Goal: Ask a question

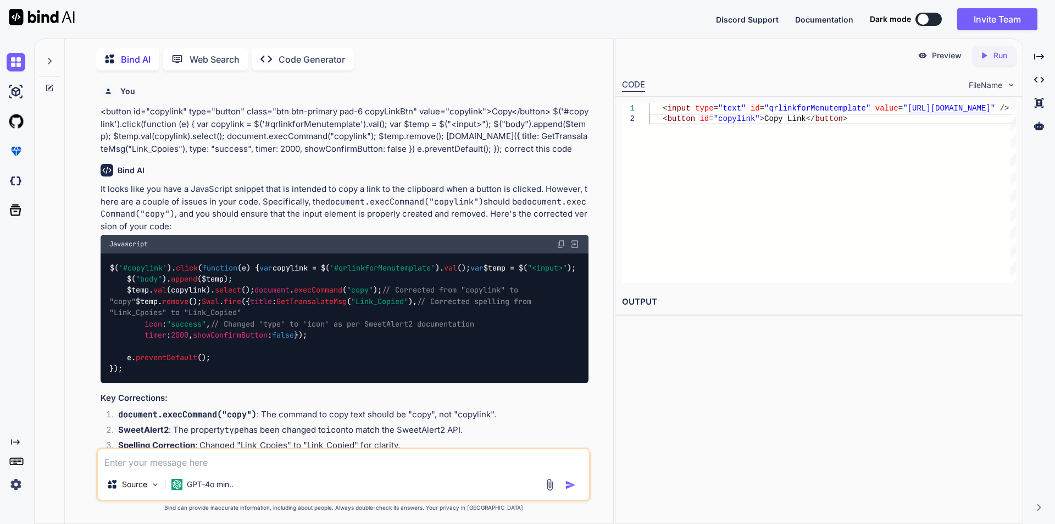
scroll to position [1276, 0]
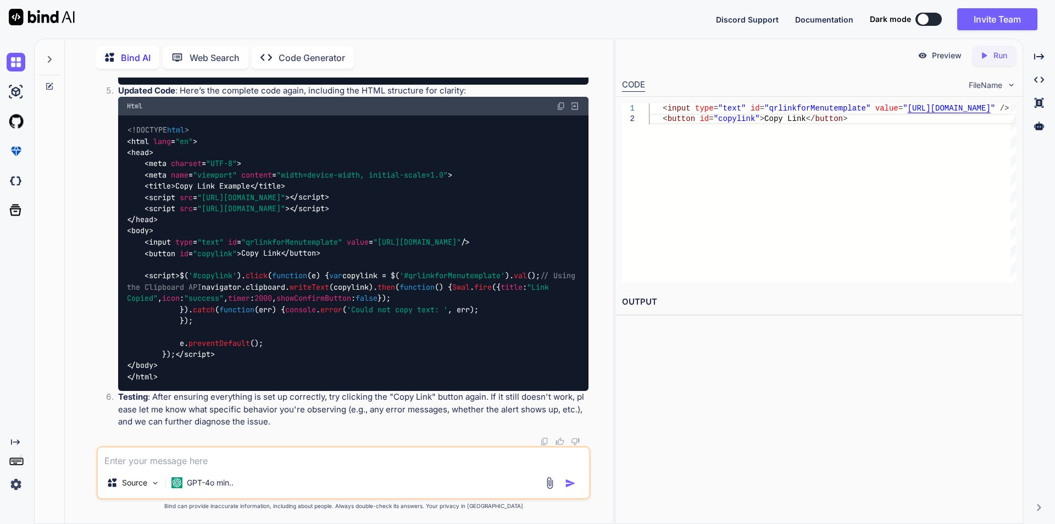
click at [705, 369] on div "Preview Created with Pixso. Run CODE FileName 1 2 < input type = "text" id = "q…" at bounding box center [819, 280] width 408 height 485
click at [198, 460] on textarea at bounding box center [343, 457] width 491 height 20
type textarea "print code in jquery"
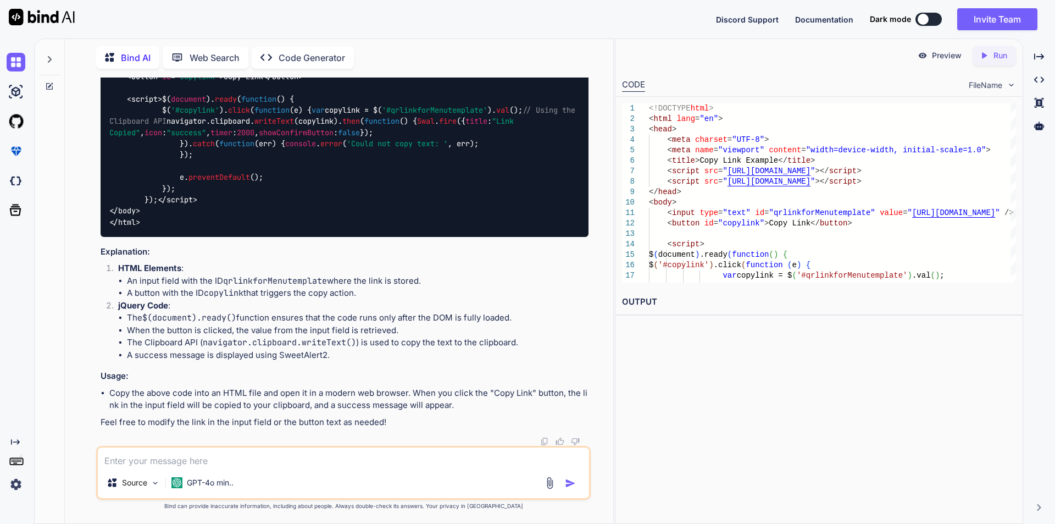
scroll to position [1839, 0]
click at [282, 237] on div "<!DOCTYPE html > < html lang = "en" > < head > < meta charset = "UTF-8" > < met…" at bounding box center [345, 88] width 488 height 298
click at [51, 56] on icon at bounding box center [50, 59] width 4 height 7
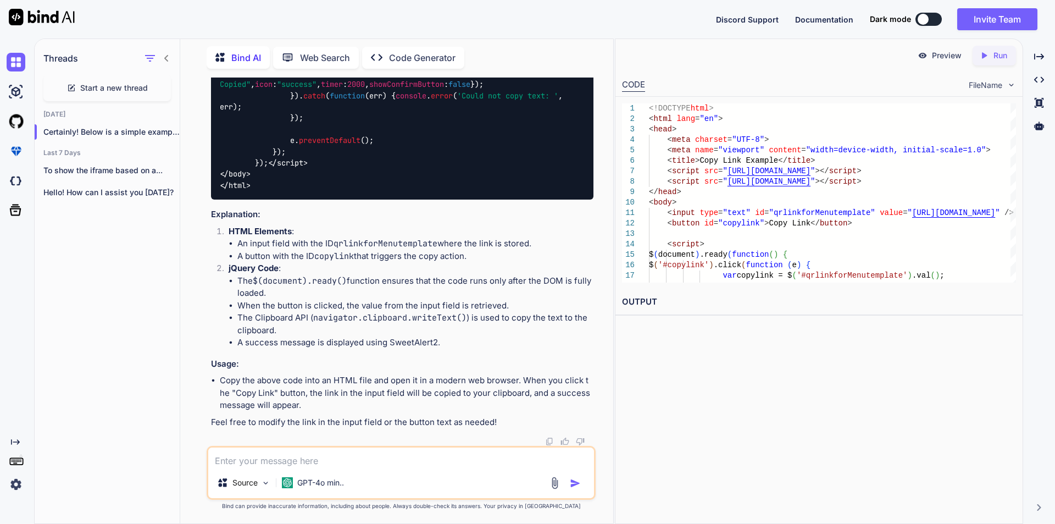
click at [134, 88] on span "Start a new thread" at bounding box center [114, 87] width 68 height 11
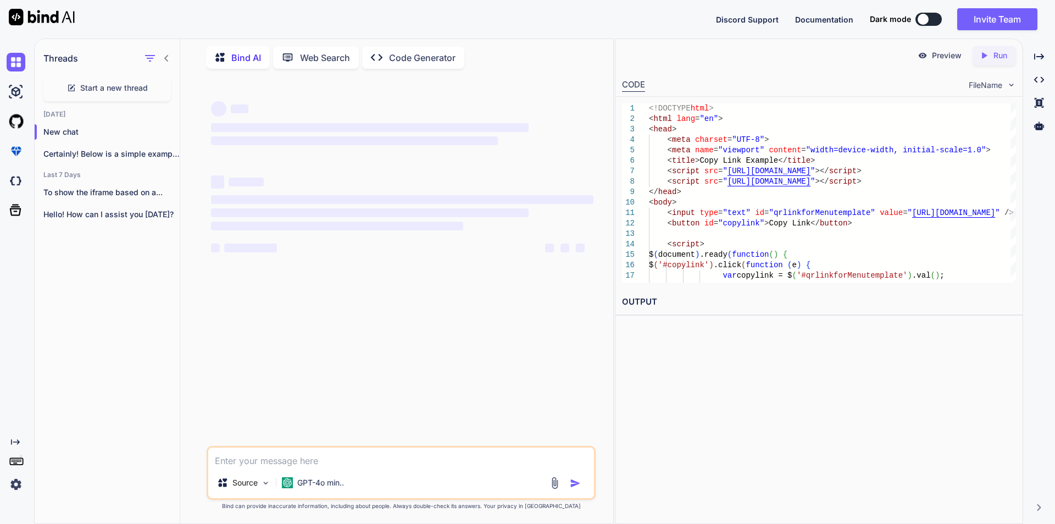
click at [295, 462] on textarea at bounding box center [401, 457] width 386 height 20
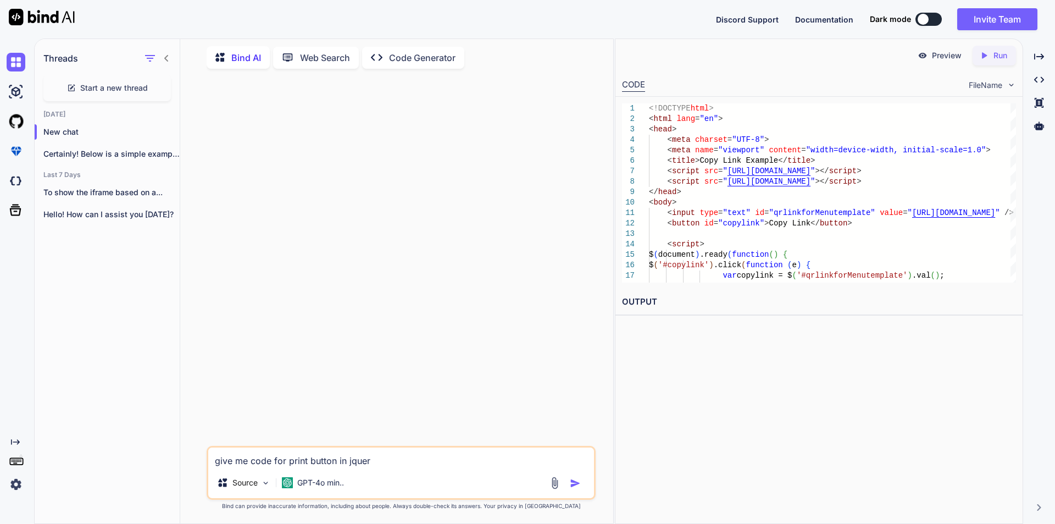
type textarea "give me code for print button in jquery"
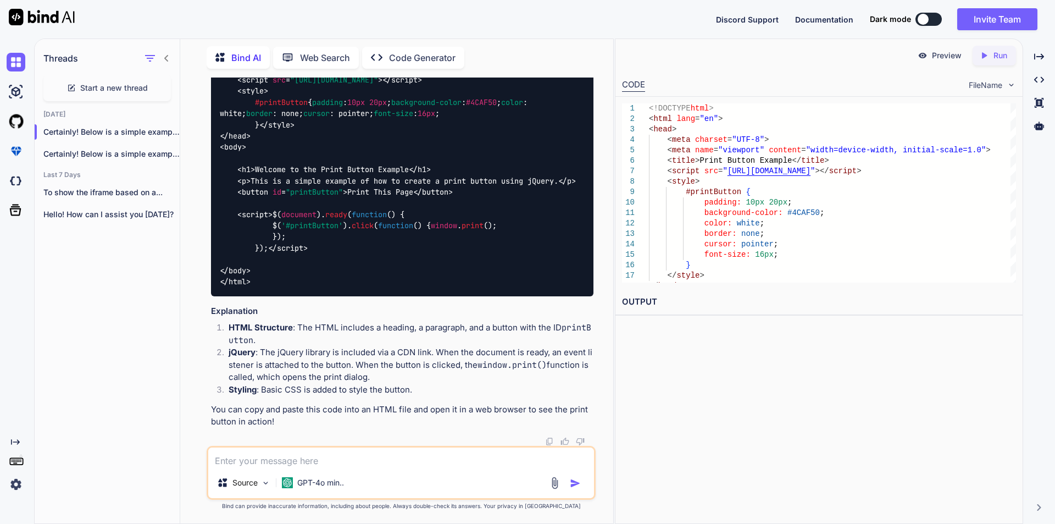
scroll to position [165, 0]
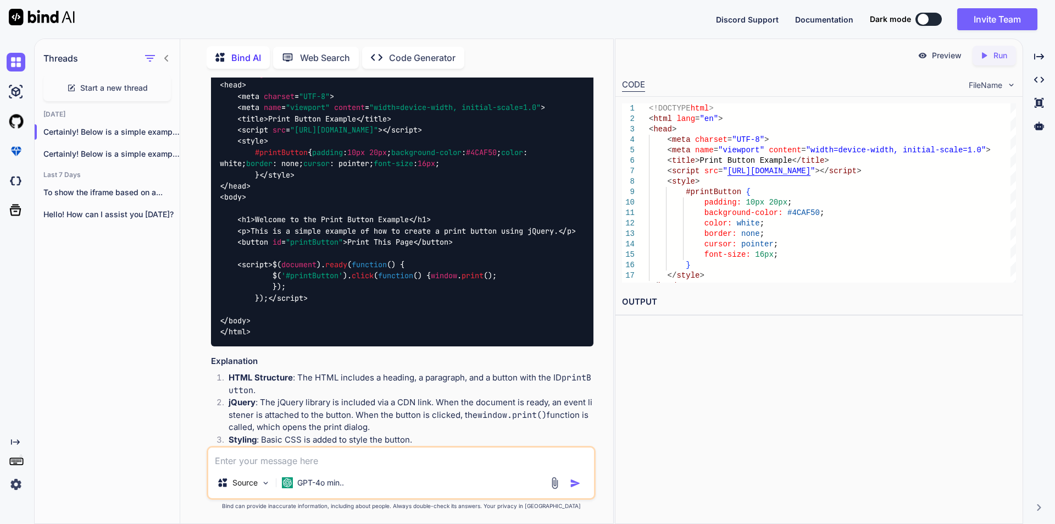
click at [283, 157] on span "#printButton" at bounding box center [281, 152] width 53 height 10
click at [382, 211] on div "<!DOCTYPE html > < html lang = "en" > < head > < meta charset = "UTF-8" > < met…" at bounding box center [402, 197] width 383 height 298
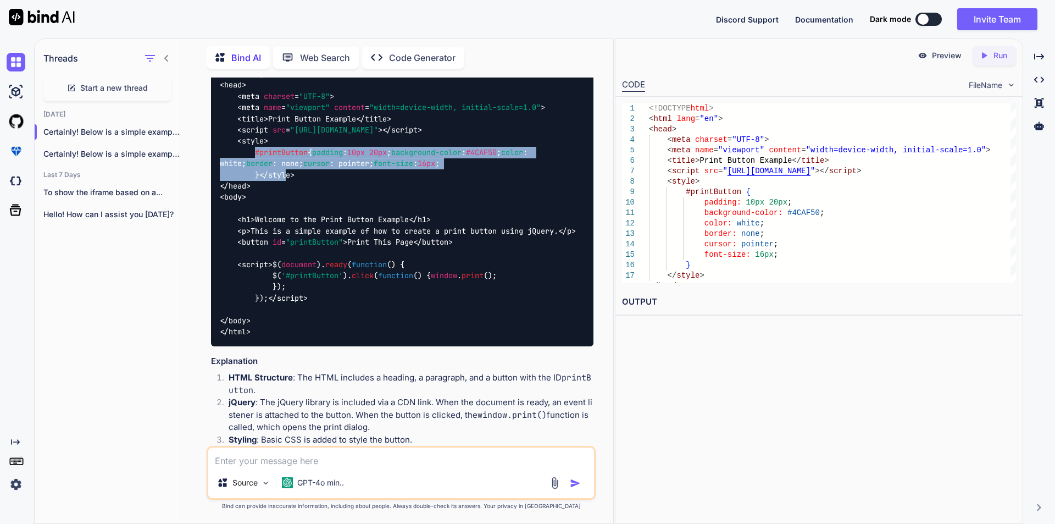
drag, startPoint x: 255, startPoint y: 154, endPoint x: 266, endPoint y: 237, distance: 83.7
click at [266, 237] on code "<!DOCTYPE html > < html lang = "en" > < head > < meta charset = "UTF-8" > < met…" at bounding box center [398, 197] width 356 height 280
click at [268, 180] on span "style" at bounding box center [279, 175] width 22 height 10
drag, startPoint x: 252, startPoint y: 150, endPoint x: 264, endPoint y: 231, distance: 82.9
click at [264, 231] on div "<!DOCTYPE html > < html lang = "en" > < head > < meta charset = "UTF-8" > < met…" at bounding box center [402, 197] width 383 height 298
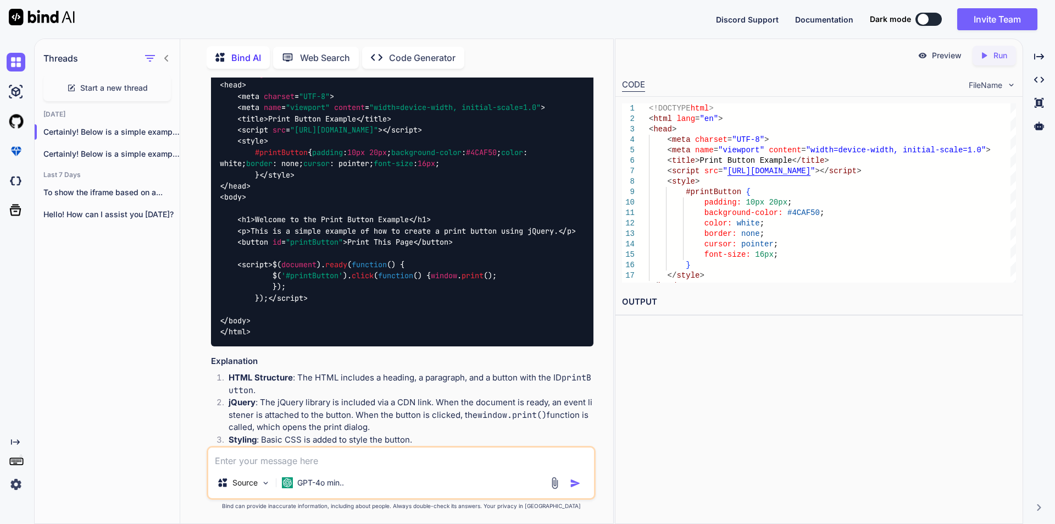
click at [300, 237] on div "<!DOCTYPE html > < html lang = "en" > < head > < meta charset = "UTF-8" > < met…" at bounding box center [402, 197] width 383 height 298
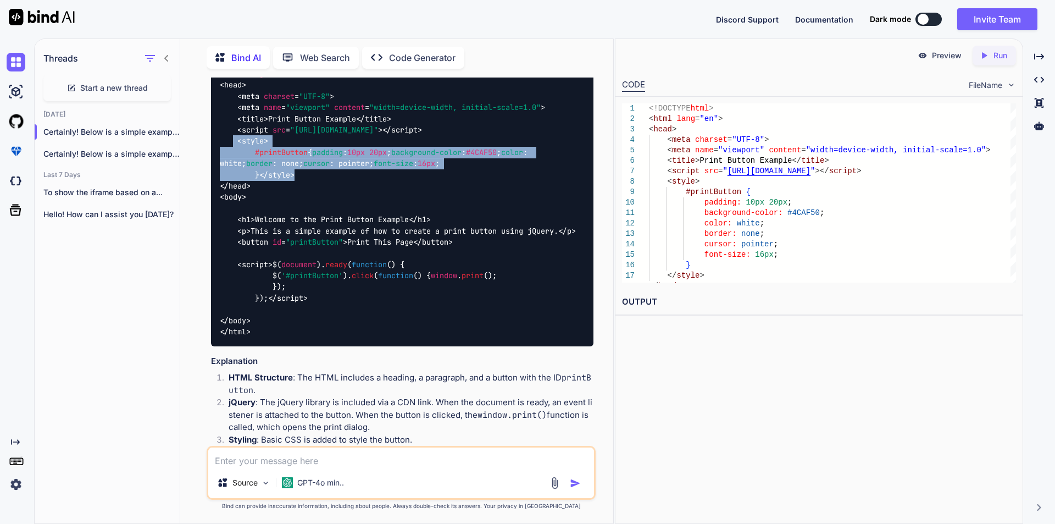
drag, startPoint x: 235, startPoint y: 141, endPoint x: 283, endPoint y: 238, distance: 108.4
click at [283, 238] on div "<!DOCTYPE html > < html lang = "en" > < head > < meta charset = "UTF-8" > < met…" at bounding box center [402, 197] width 383 height 298
copy code "< style > #printButton { padding : 10px 20px ; background-color : #4CAF50 ; col…"
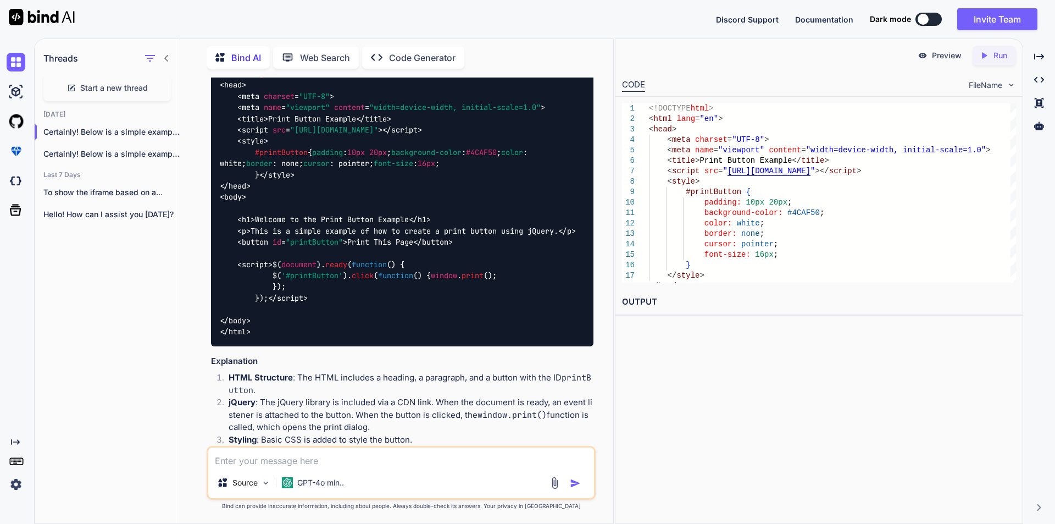
click at [359, 264] on div "<!DOCTYPE html > < html lang = "en" > < head > < meta charset = "UTF-8" > < met…" at bounding box center [402, 197] width 383 height 298
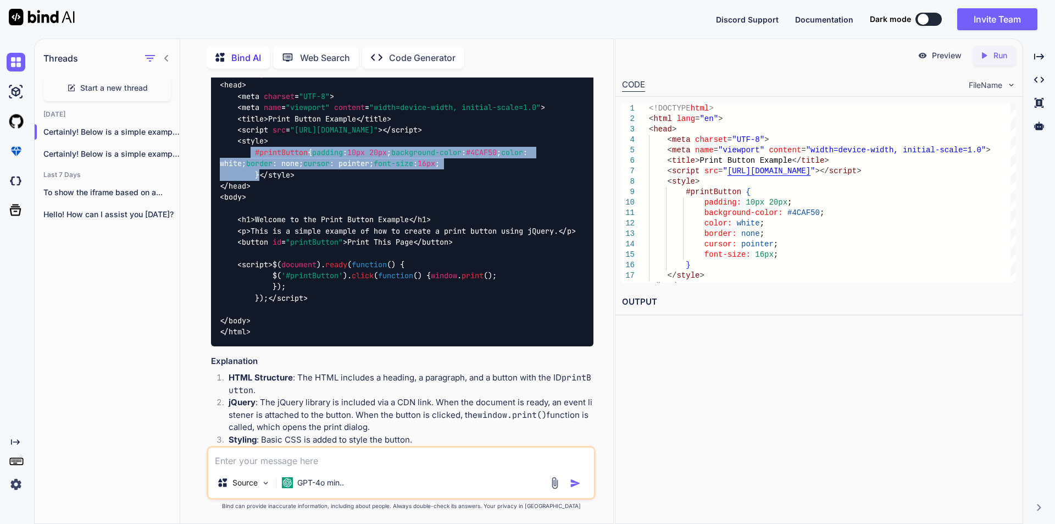
drag, startPoint x: 250, startPoint y: 150, endPoint x: 272, endPoint y: 235, distance: 87.9
click at [272, 235] on div "<!DOCTYPE html > < html lang = "en" > < head > < meta charset = "UTF-8" > < met…" at bounding box center [402, 197] width 383 height 298
copy span "#printButton { padding : 10px 20px ; background-color : #4CAF50 ; color : white…"
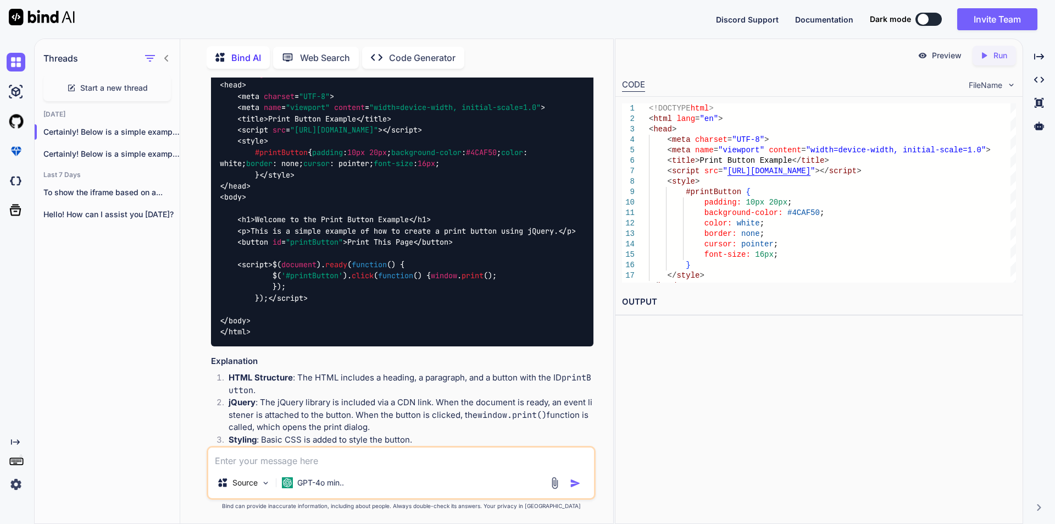
click at [320, 456] on textarea at bounding box center [401, 457] width 386 height 20
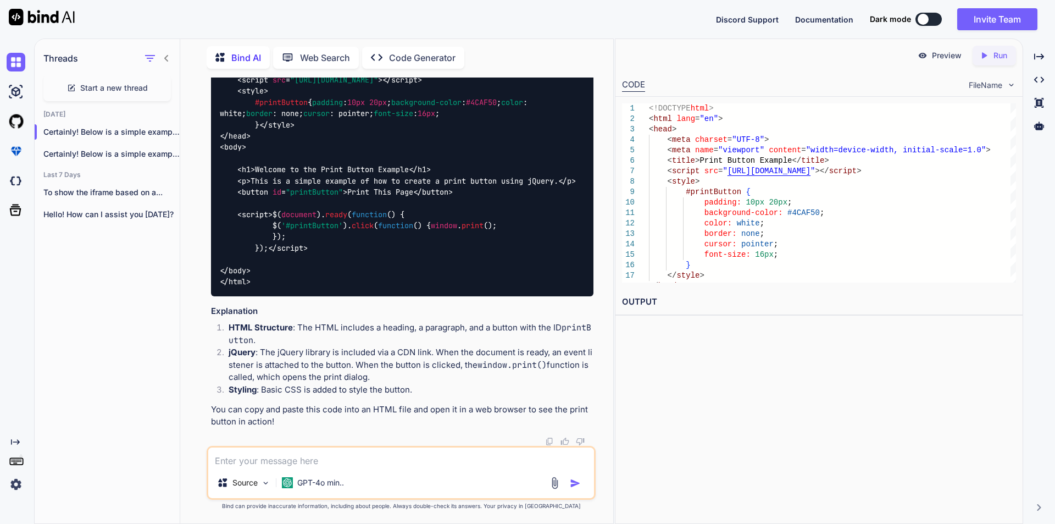
scroll to position [275, 0]
click at [364, 454] on textarea at bounding box center [401, 457] width 386 height 20
type textarea "f"
type textarea "not repeat the page"
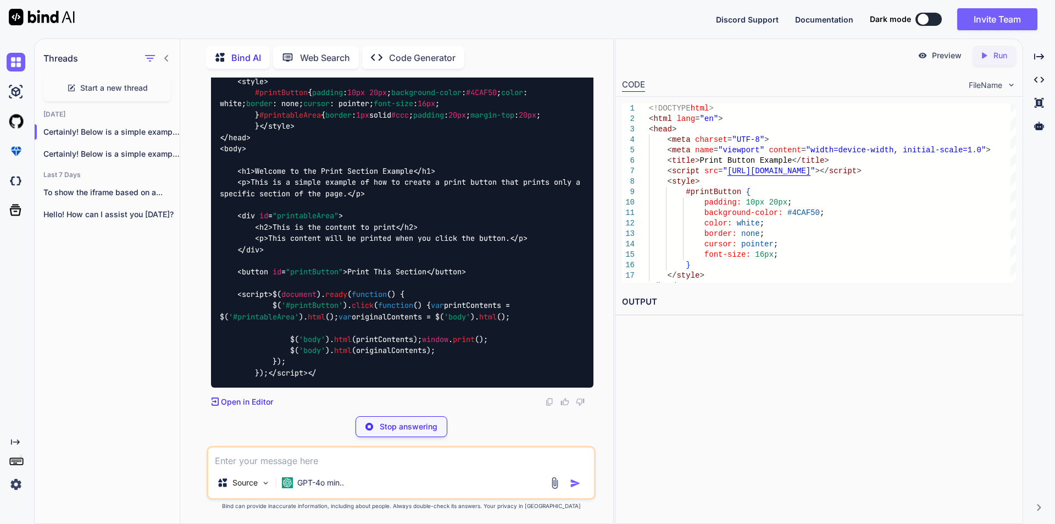
scroll to position [841, 0]
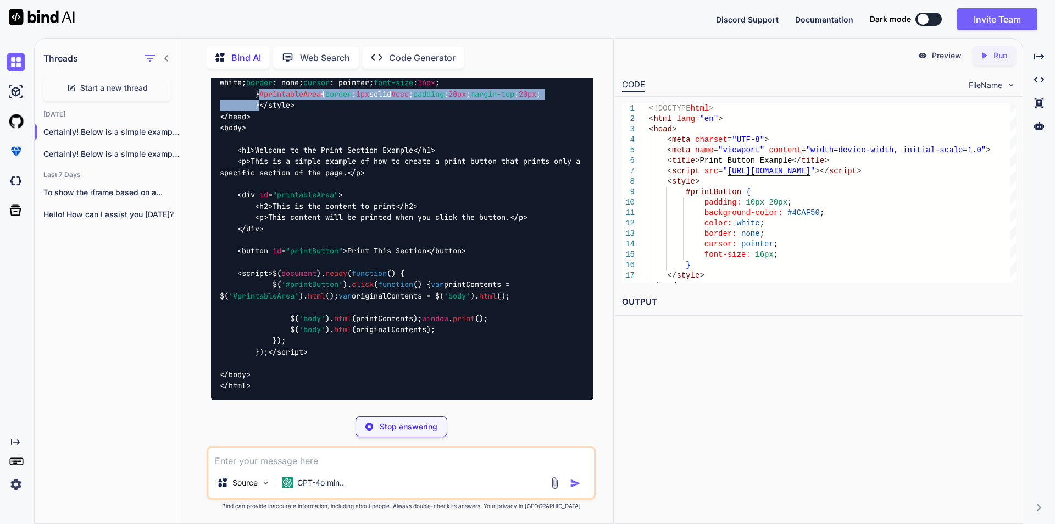
drag, startPoint x: 254, startPoint y: 265, endPoint x: 263, endPoint y: 306, distance: 41.7
click at [263, 306] on div "<!DOCTYPE html > < html lang = "en" > < head > < meta charset = "UTF-8" > < met…" at bounding box center [402, 184] width 383 height 432
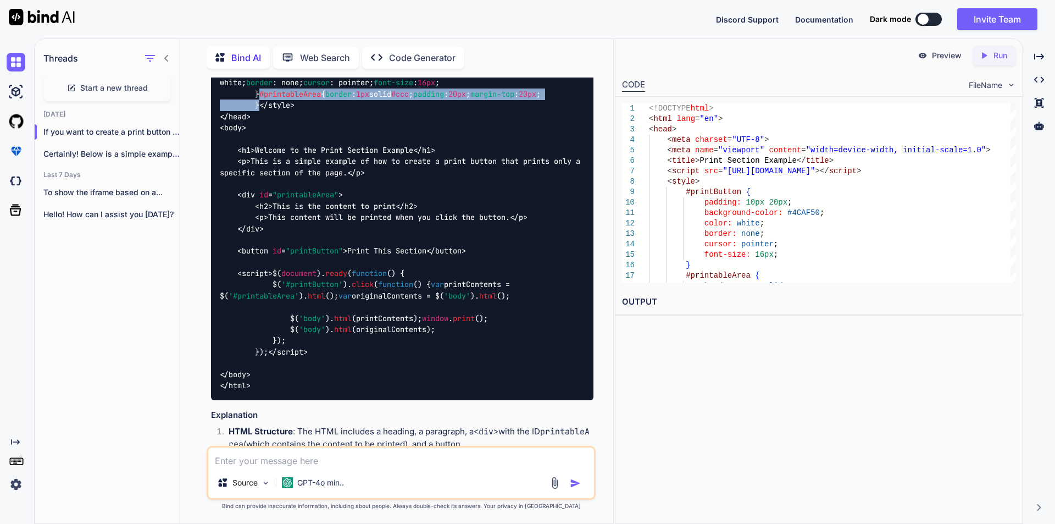
copy span "#printableArea { border : 1px solid #ccc ; padding : 20px ; margin-top : 20px ;…"
click at [361, 307] on div "<!DOCTYPE html > < html lang = "en" > < head > < meta charset = "UTF-8" > < met…" at bounding box center [402, 184] width 383 height 432
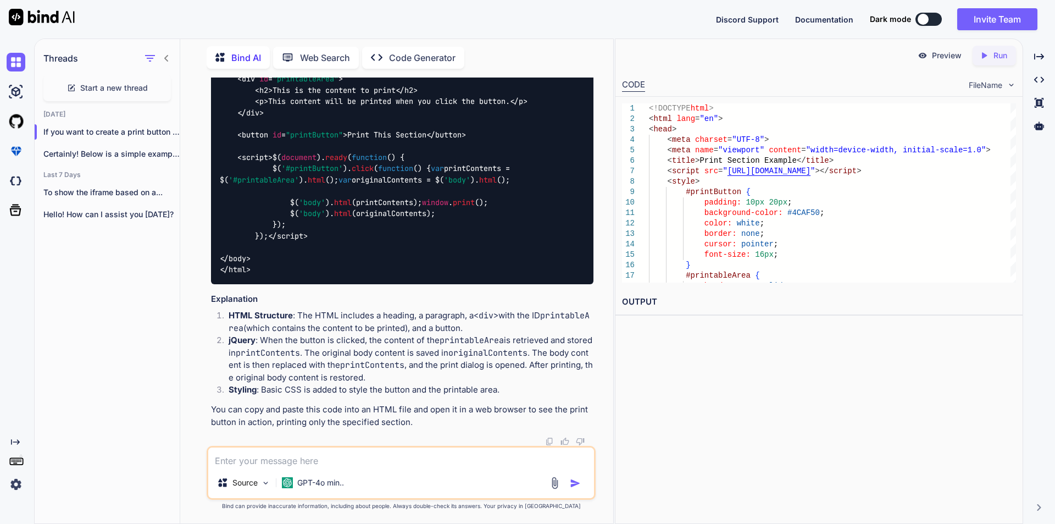
scroll to position [1105, 0]
drag, startPoint x: 255, startPoint y: 231, endPoint x: 268, endPoint y: 330, distance: 99.2
click at [268, 241] on span "$( document ). ready ( function ( ) { $( '#printButton' ). click ( function ( )…" at bounding box center [367, 196] width 295 height 89
click at [305, 284] on div "<!DOCTYPE html > < html lang = "en" > < head > < meta charset = "UTF-8" > < met…" at bounding box center [402, 68] width 383 height 432
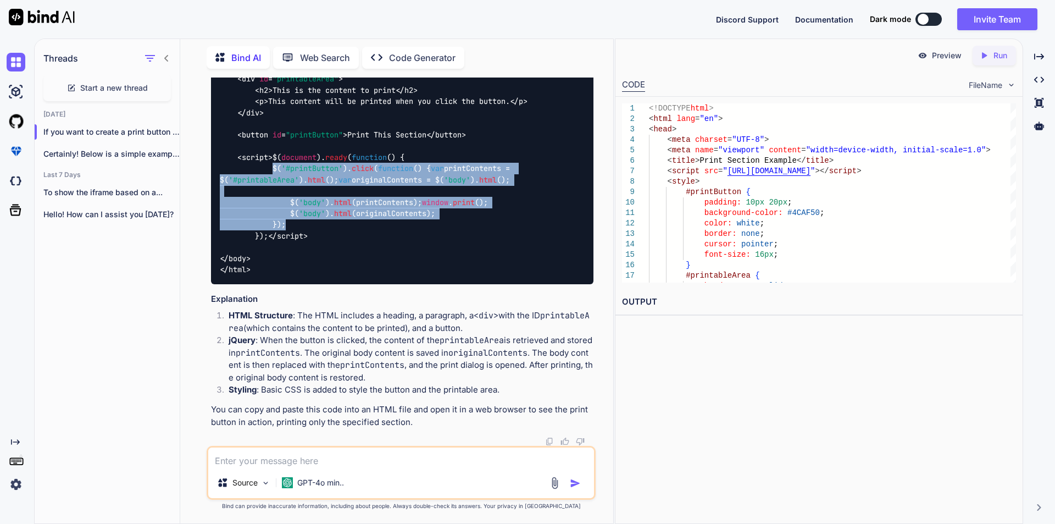
drag, startPoint x: 273, startPoint y: 244, endPoint x: 292, endPoint y: 326, distance: 84.0
click at [292, 284] on div "<!DOCTYPE html > < html lang = "en" > < head > < meta charset = "UTF-8" > < met…" at bounding box center [402, 68] width 383 height 432
copy span "$( '#printButton' ). click ( function ( ) { var printContents = $( '#printableA…"
click at [491, 284] on div "<!DOCTYPE html > < html lang = "en" > < head > < meta charset = "UTF-8" > < met…" at bounding box center [402, 68] width 383 height 432
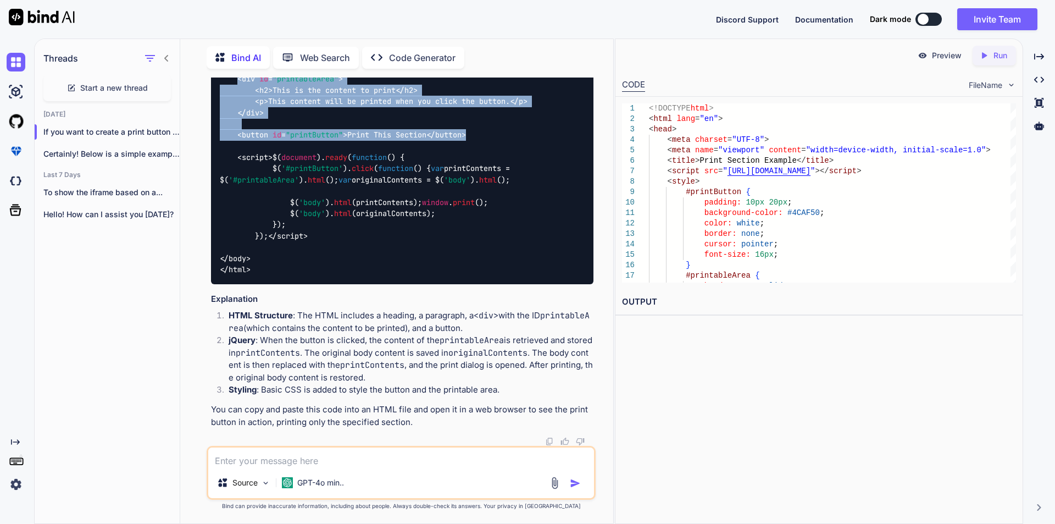
drag, startPoint x: 238, startPoint y: 145, endPoint x: 473, endPoint y: 201, distance: 241.9
click at [473, 201] on div "<!DOCTYPE html > < html lang = "en" > < head > < meta charset = "UTF-8" > < met…" at bounding box center [402, 68] width 383 height 432
copy code "< div id = "printableArea" > < h2 > This is the content to print </ h2 > < p > …"
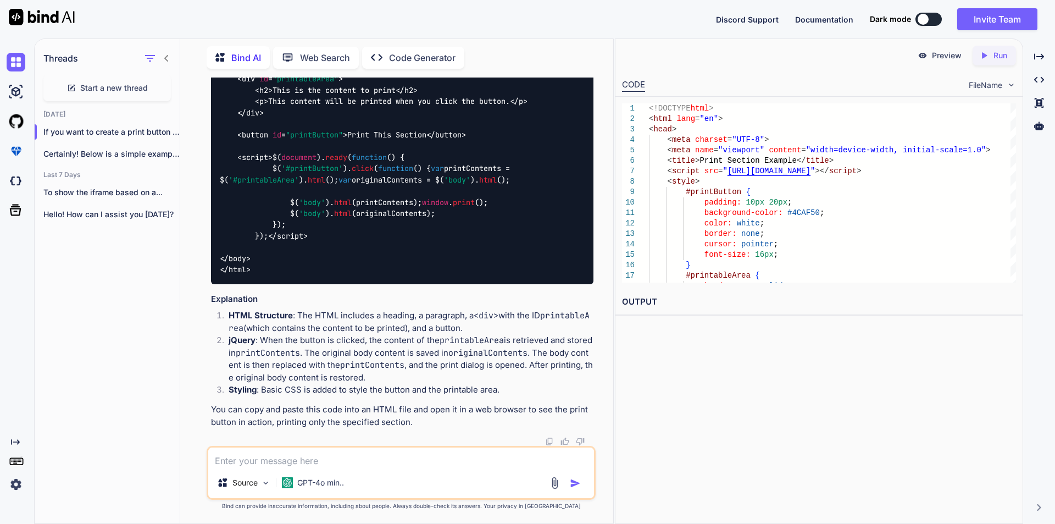
click at [618, 350] on div "Preview Created with Pixso. Run CODE FileName 1 2 3 4 5 6 7 8 9 10 11 12 13 14 …" at bounding box center [819, 280] width 408 height 485
click at [388, 284] on div "<!DOCTYPE html > < html lang = "en" > < head > < meta charset = "UTF-8" > < met…" at bounding box center [402, 68] width 383 height 432
click at [321, 459] on textarea at bounding box center [401, 457] width 386 height 20
click at [306, 463] on textarea at bounding box center [401, 457] width 386 height 20
paste textarea "$('#printqr').click( function () { window.print(); });"
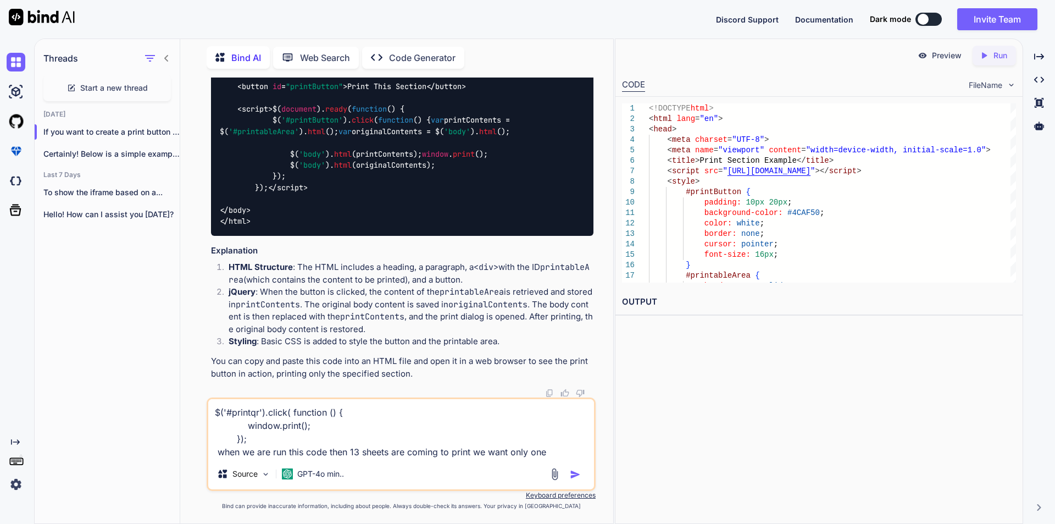
type textarea "$('#printqr').click( function () { window.print(); }); when we are run this cod…"
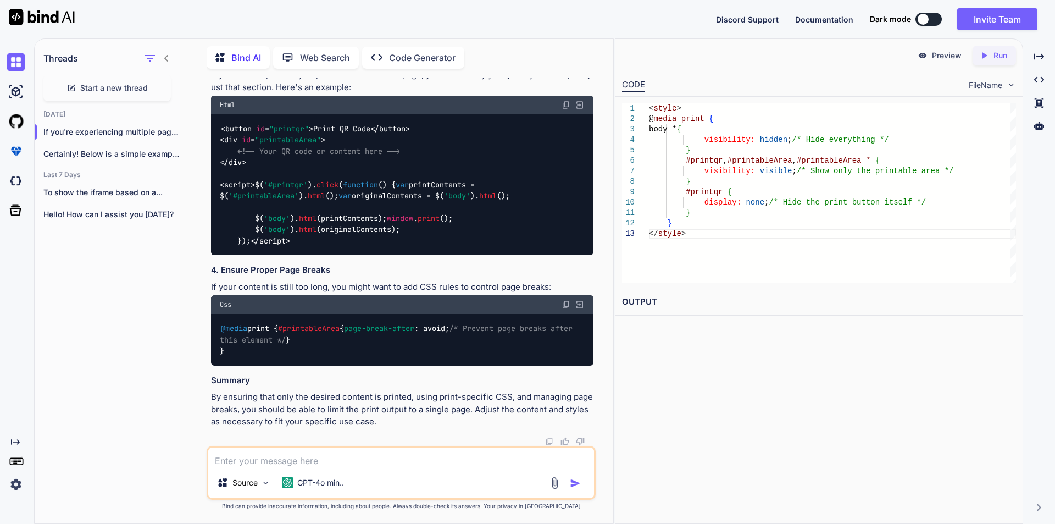
scroll to position [1976, 0]
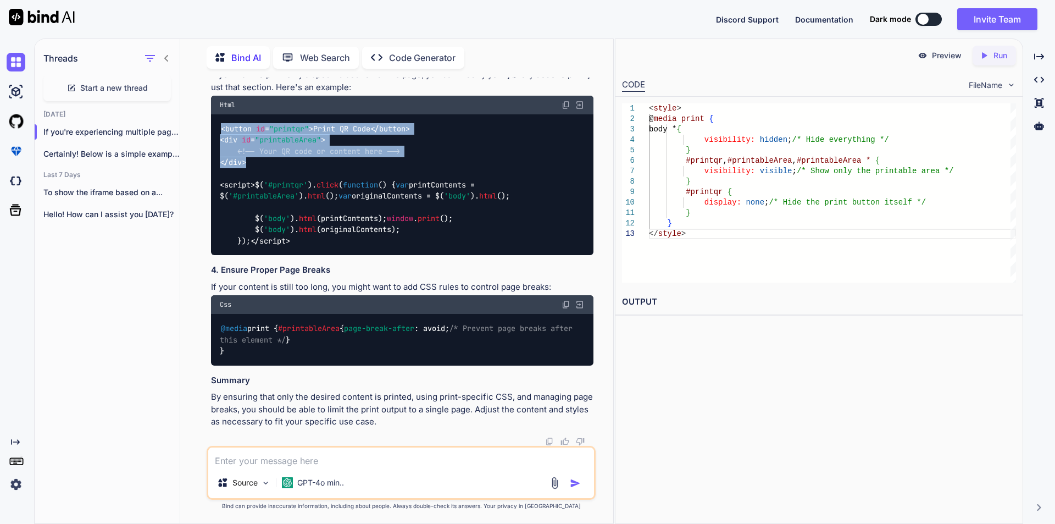
drag, startPoint x: 218, startPoint y: 170, endPoint x: 264, endPoint y: 206, distance: 58.4
click at [264, 206] on div "< button id = "printqr" > Print QR Code </ button > < div id = "printableArea" …" at bounding box center [402, 184] width 383 height 141
copy code "< button id = "printqr" > Print QR Code </ button > < div id = "printableArea" …"
drag, startPoint x: 233, startPoint y: 114, endPoint x: 262, endPoint y: 220, distance: 110.2
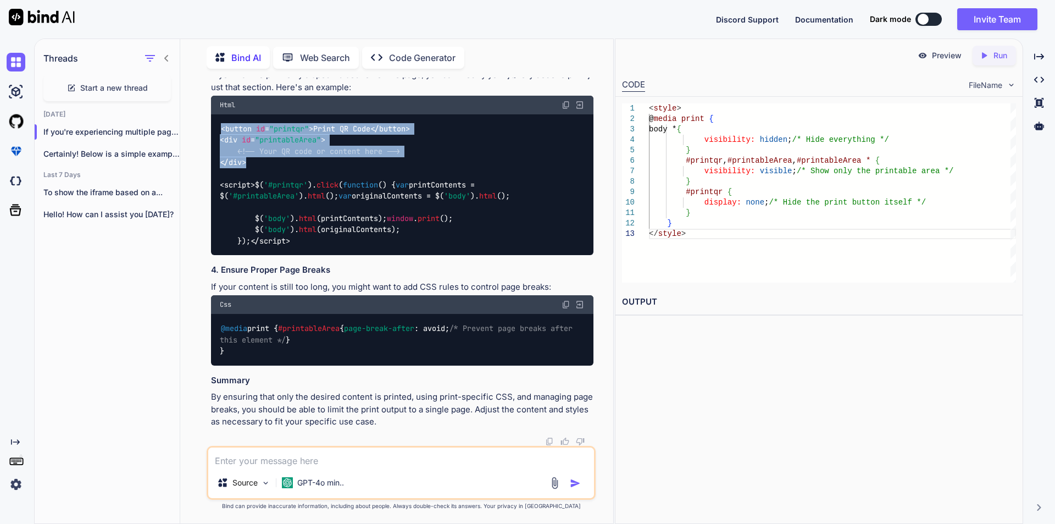
click at [262, 43] on div "< style > @media print { body * { visibility : hidden; /* Hide everything */ } …" at bounding box center [402, 7] width 383 height 74
copy span "@media print { body * { visibility : hidden; /* Hide everything */ } #printqr ,…"
drag, startPoint x: 217, startPoint y: 224, endPoint x: 251, endPoint y: 259, distance: 48.6
click at [251, 255] on div "< button id = "printqr" > Print QR Code </ button > < div id = "printableArea" …" at bounding box center [402, 184] width 383 height 141
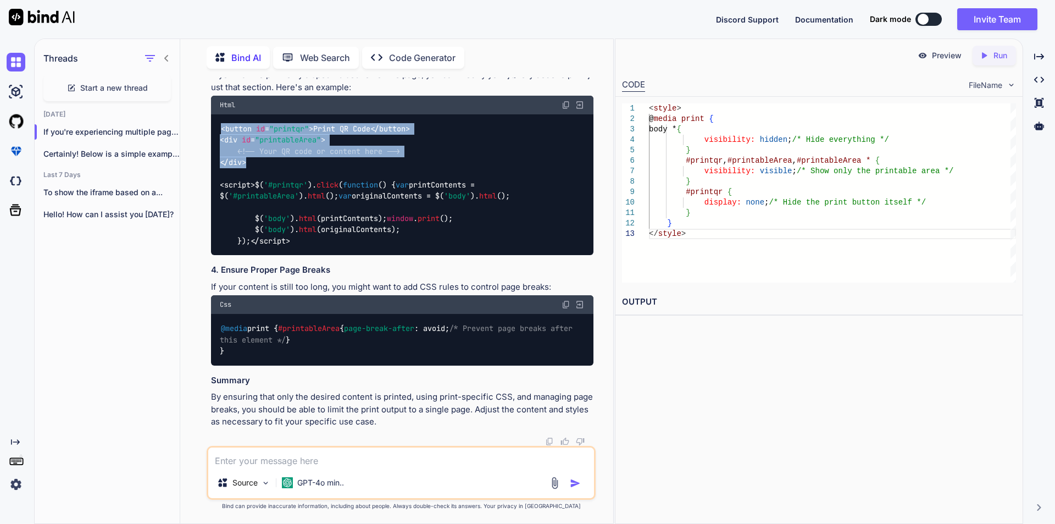
copy code "< button id = "printqr" > Print QR Code </ button > < div id = "printableArea" …"
drag, startPoint x: 230, startPoint y: 295, endPoint x: 281, endPoint y: 369, distance: 89.8
click at [281, 255] on div "< button id = "printqr" > Print QR Code </ button > < div id = "printableArea" …" at bounding box center [402, 184] width 383 height 141
copy span "$( '#printqr' ). click ( function ( ) { var printContents = $( '#printableArea'…"
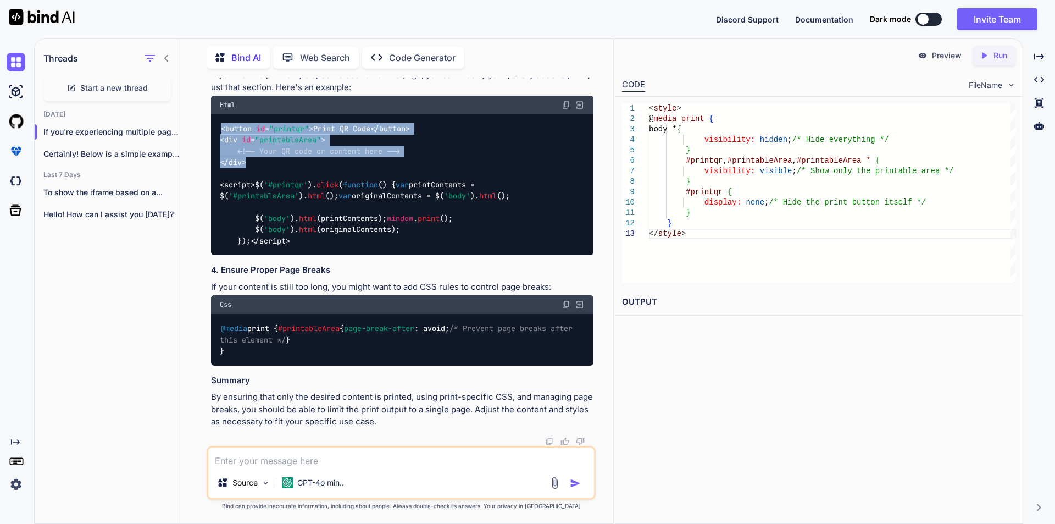
drag, startPoint x: 221, startPoint y: 305, endPoint x: 250, endPoint y: 346, distance: 49.7
click at [250, 346] on div "@media print { #printableArea { page-break-after : avoid; /* Prevent page break…" at bounding box center [402, 339] width 383 height 51
copy code "@media print { #printableArea { page-break-after : avoid; /* Prevent page break…"
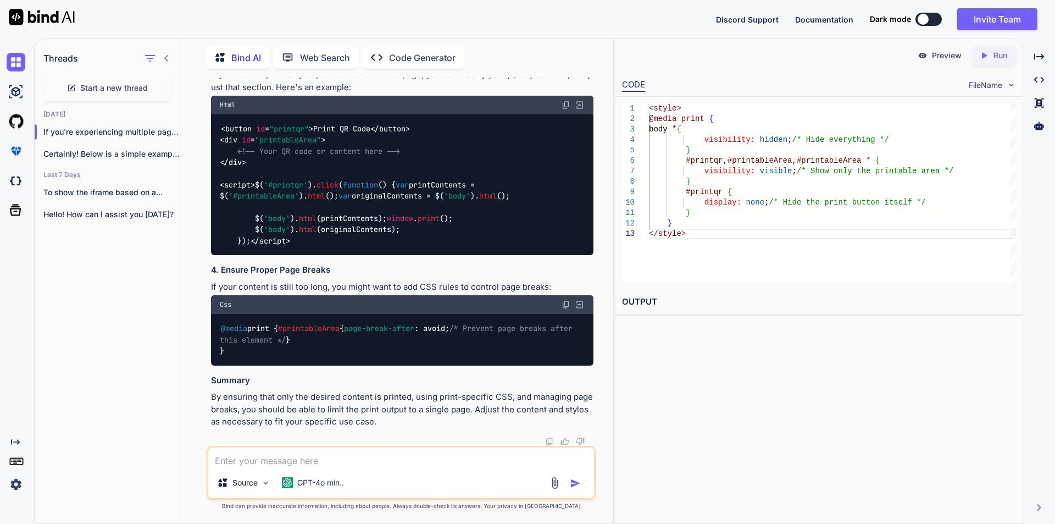
click at [373, 375] on h3 "Summary" at bounding box center [402, 380] width 383 height 13
drag, startPoint x: 220, startPoint y: 307, endPoint x: 230, endPoint y: 357, distance: 51.1
click at [230, 357] on div "@media print { #printableArea { page-break-after : avoid; /* Prevent page break…" at bounding box center [402, 339] width 383 height 51
click at [322, 43] on div "< style > @media print { body * { visibility : hidden; /* Hide everything */ } …" at bounding box center [402, 7] width 383 height 74
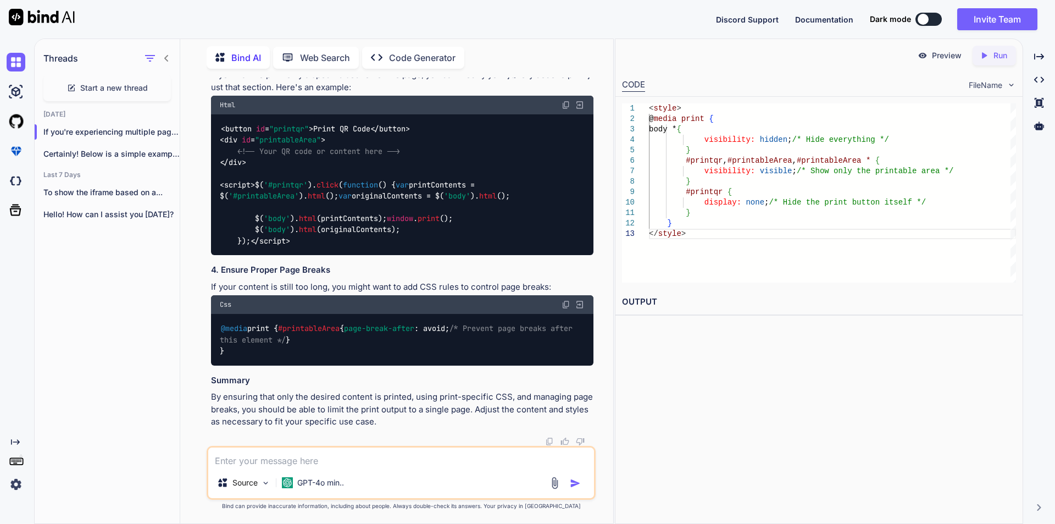
scroll to position [1756, 0]
drag, startPoint x: 255, startPoint y: 213, endPoint x: 279, endPoint y: 244, distance: 39.9
click at [279, 34] on span "@media print { body * { visibility : hidden; /* Hide everything */ } #printqr ,…" at bounding box center [398, 11] width 356 height 43
click at [262, 43] on div "< style > @media print { body * { visibility : hidden; /* Hide everything */ } …" at bounding box center [402, 7] width 383 height 74
drag, startPoint x: 248, startPoint y: 178, endPoint x: 279, endPoint y: 269, distance: 96.8
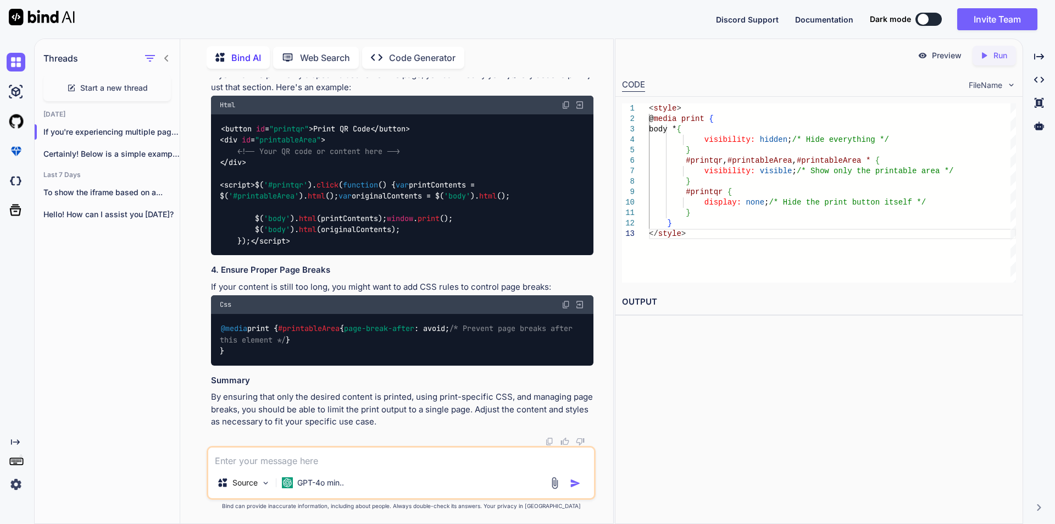
click at [279, 43] on div "< style > @media print { body * { visibility : hidden; /* Hide everything */ } …" at bounding box center [402, 7] width 383 height 74
drag, startPoint x: 235, startPoint y: 373, endPoint x: 242, endPoint y: 396, distance: 24.9
click at [242, 365] on div "@media print { #printableArea { page-break-after : avoid; /* Prevent page break…" at bounding box center [402, 339] width 383 height 51
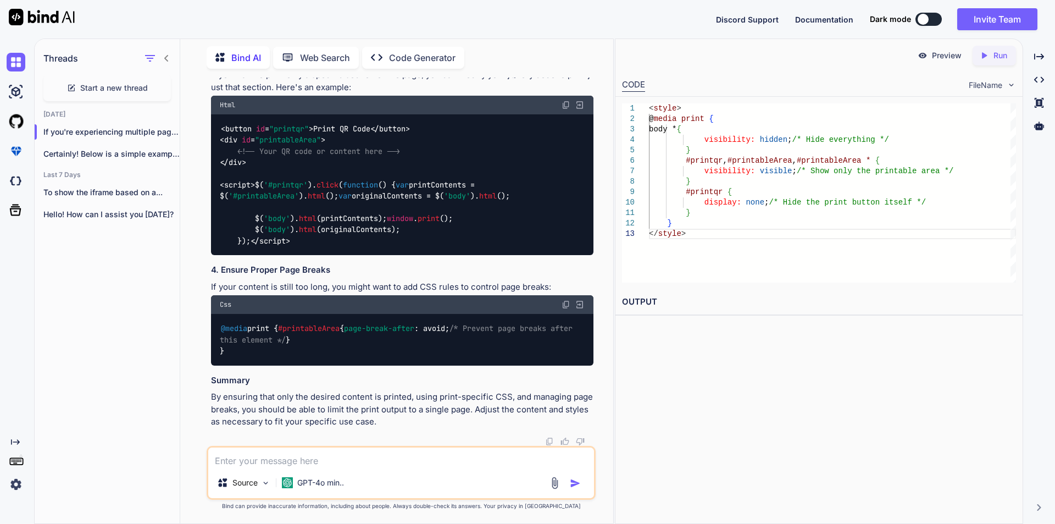
drag, startPoint x: 253, startPoint y: 213, endPoint x: 272, endPoint y: 267, distance: 57.4
click at [272, 43] on div "< style > @media print { body * { visibility : hidden; /* Hide everything */ } …" at bounding box center [402, 7] width 383 height 74
click at [341, 43] on div "< style > @media print { body * { visibility : hidden; /* Hide everything */ } …" at bounding box center [402, 7] width 383 height 74
drag, startPoint x: 234, startPoint y: 319, endPoint x: 250, endPoint y: 338, distance: 24.6
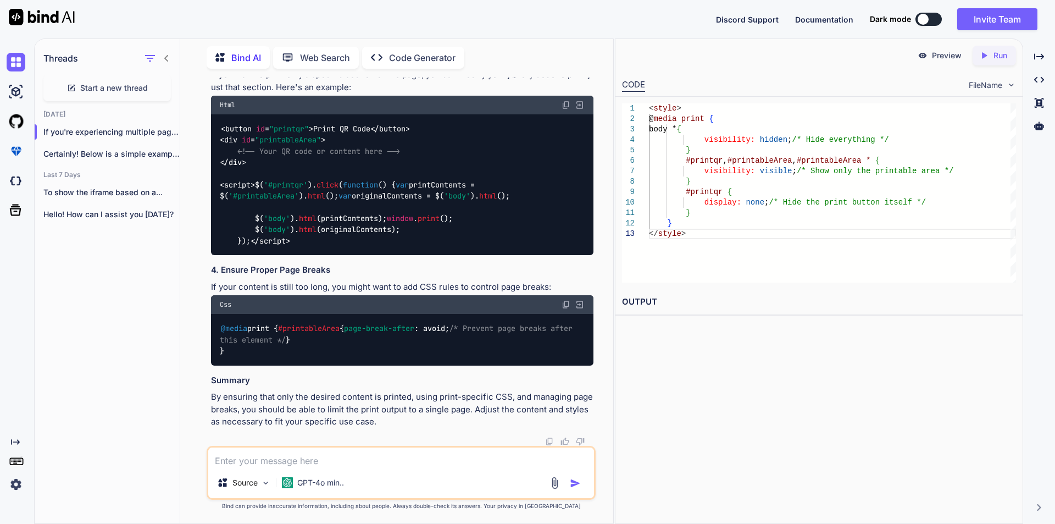
click at [250, 338] on div "@media print { #printableArea { page-break-after : avoid; /* Prevent page break…" at bounding box center [402, 339] width 383 height 51
drag, startPoint x: 167, startPoint y: 126, endPoint x: 159, endPoint y: 126, distance: 7.7
click at [162, 126] on div at bounding box center [167, 131] width 11 height 11
click at [164, 129] on icon "button" at bounding box center [167, 132] width 7 height 7
click at [198, 177] on span "Delete" at bounding box center [193, 173] width 24 height 11
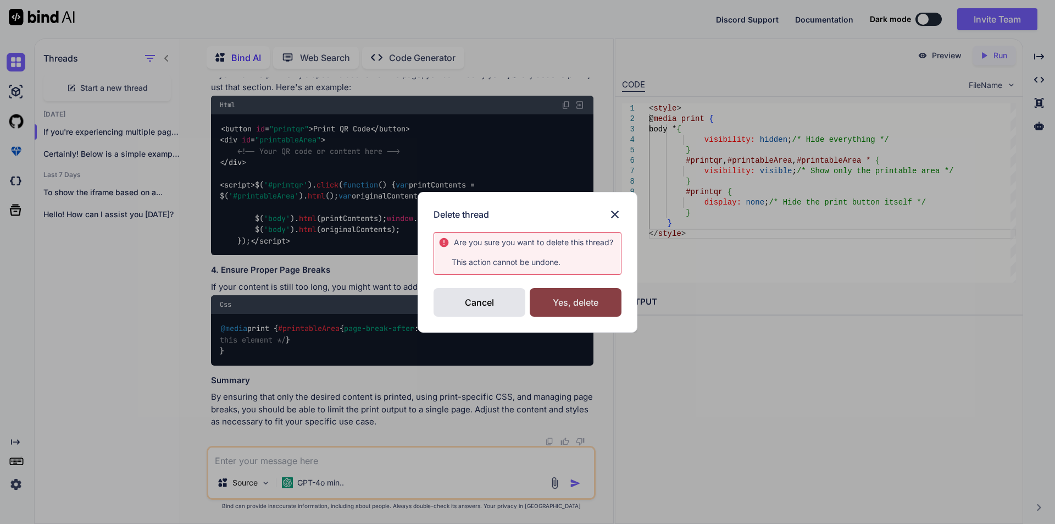
click at [545, 311] on div "Yes, delete" at bounding box center [576, 302] width 92 height 29
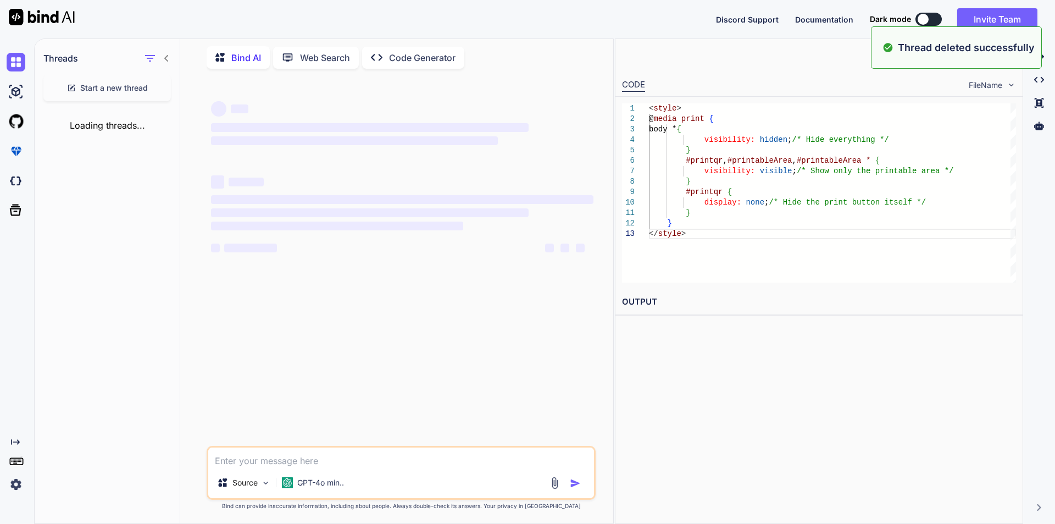
scroll to position [0, 0]
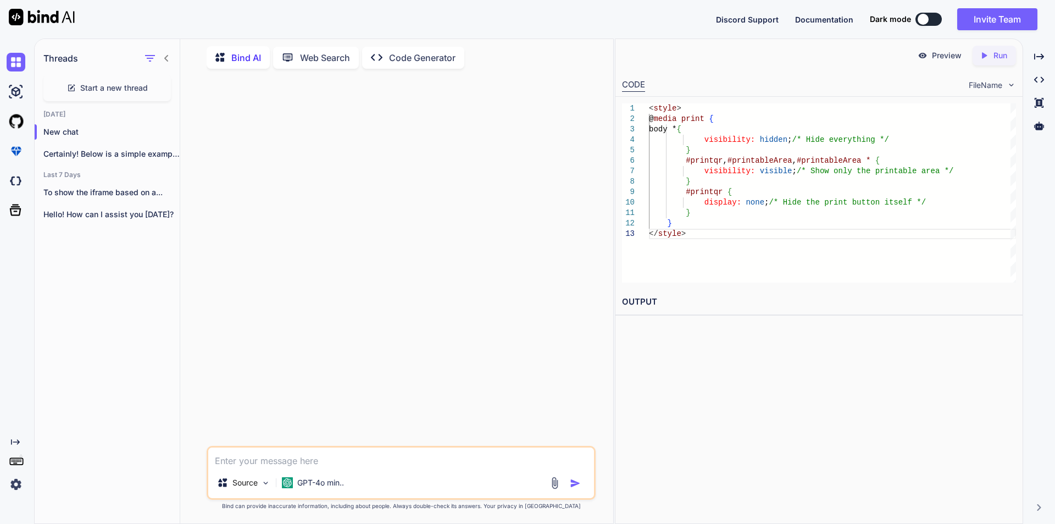
click at [359, 457] on textarea at bounding box center [401, 457] width 386 height 20
click at [1043, 63] on div "Created with Pixso." at bounding box center [1039, 56] width 23 height 19
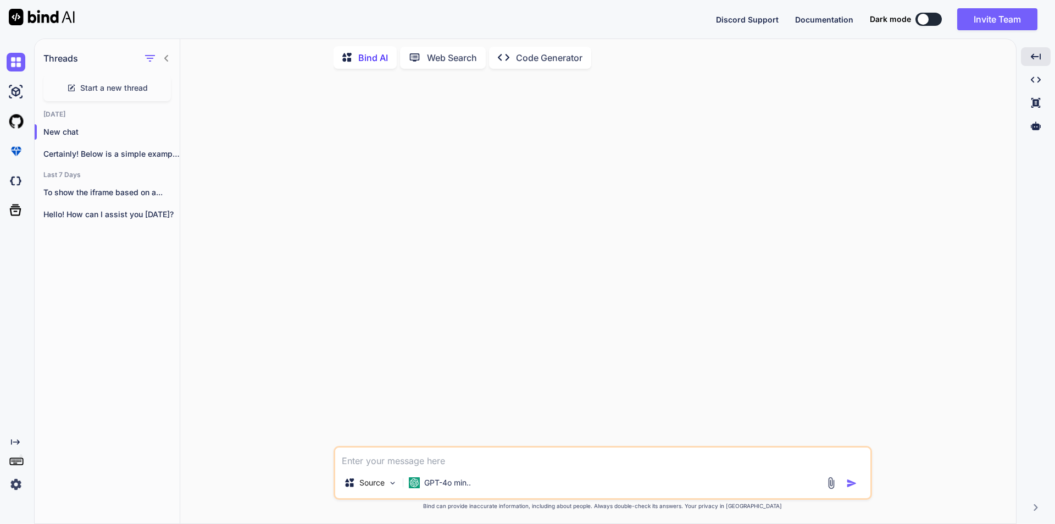
click at [408, 450] on textarea at bounding box center [602, 457] width 535 height 20
click at [407, 454] on textarea at bounding box center [602, 457] width 535 height 20
paste textarea "<div class="w-100 position-relative"> <button id="printqr" type="submit" value=…"
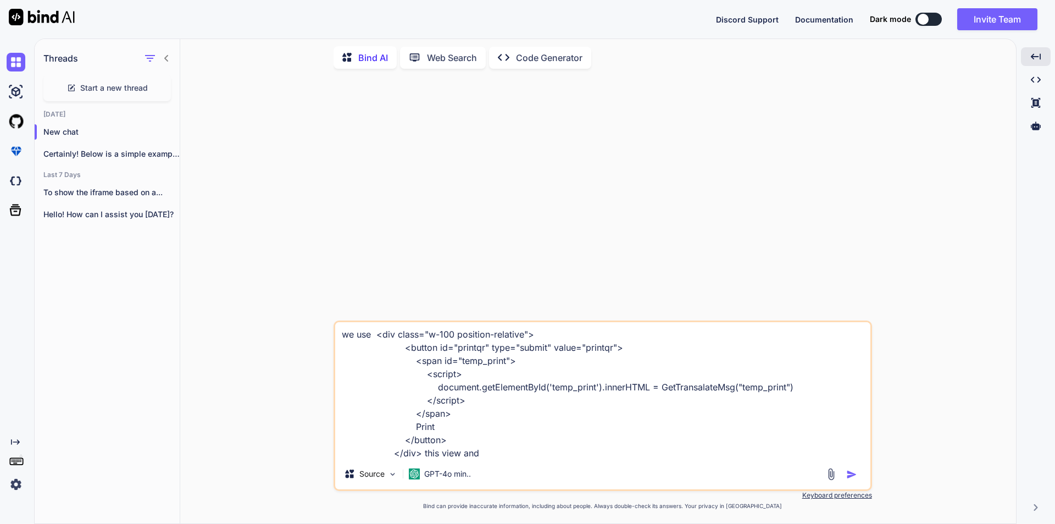
paste textarea "#printqr { padding: 10px 20px; background-color: #4CAF50; color: white; border:…"
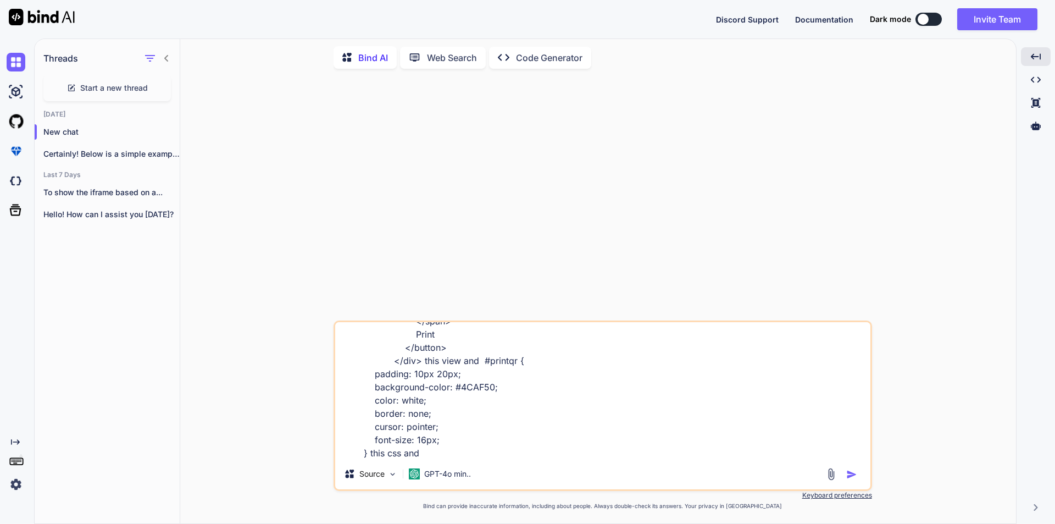
paste textarea "$('#printqr').click( function () { window.print(); });"
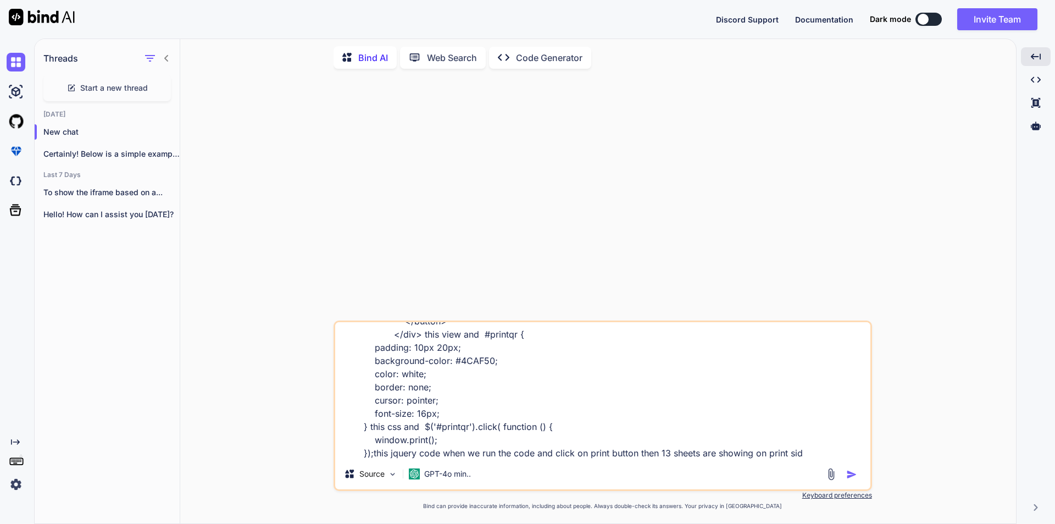
type textarea "we use <div class="w-100 position-relative"> <button id="printqr" type="submit"…"
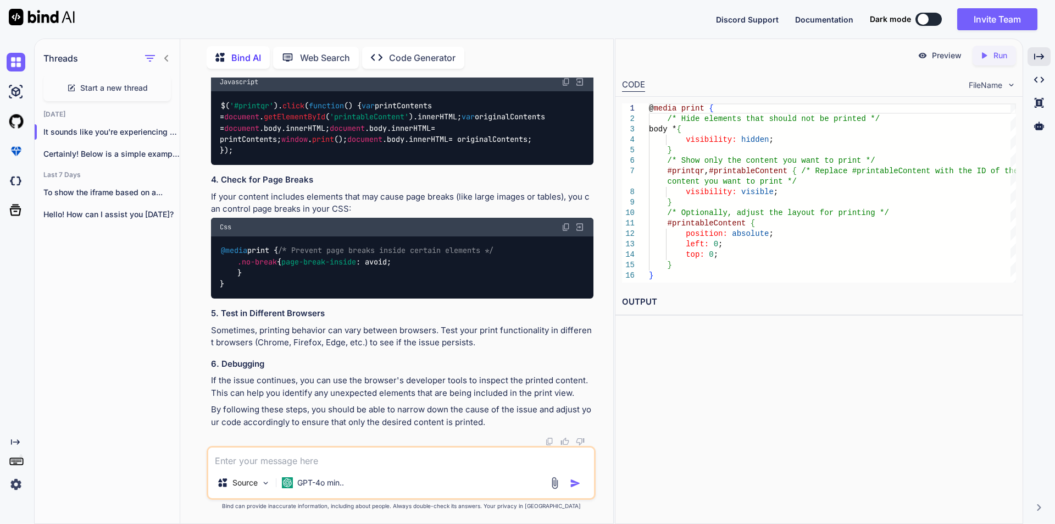
scroll to position [739, 0]
